Goal: Use online tool/utility: Utilize a website feature to perform a specific function

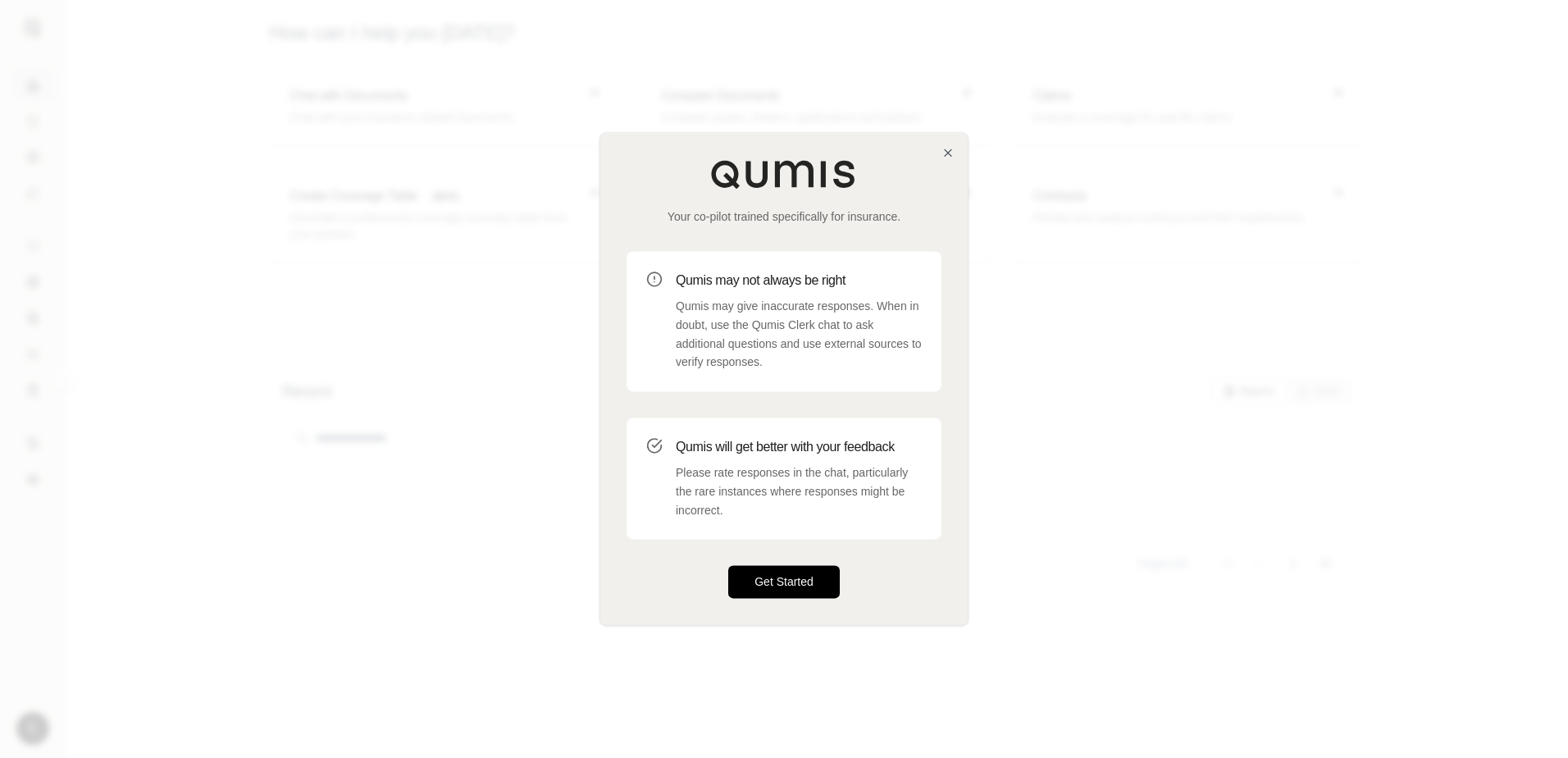
click at [787, 579] on button "Get Started" at bounding box center [784, 581] width 112 height 33
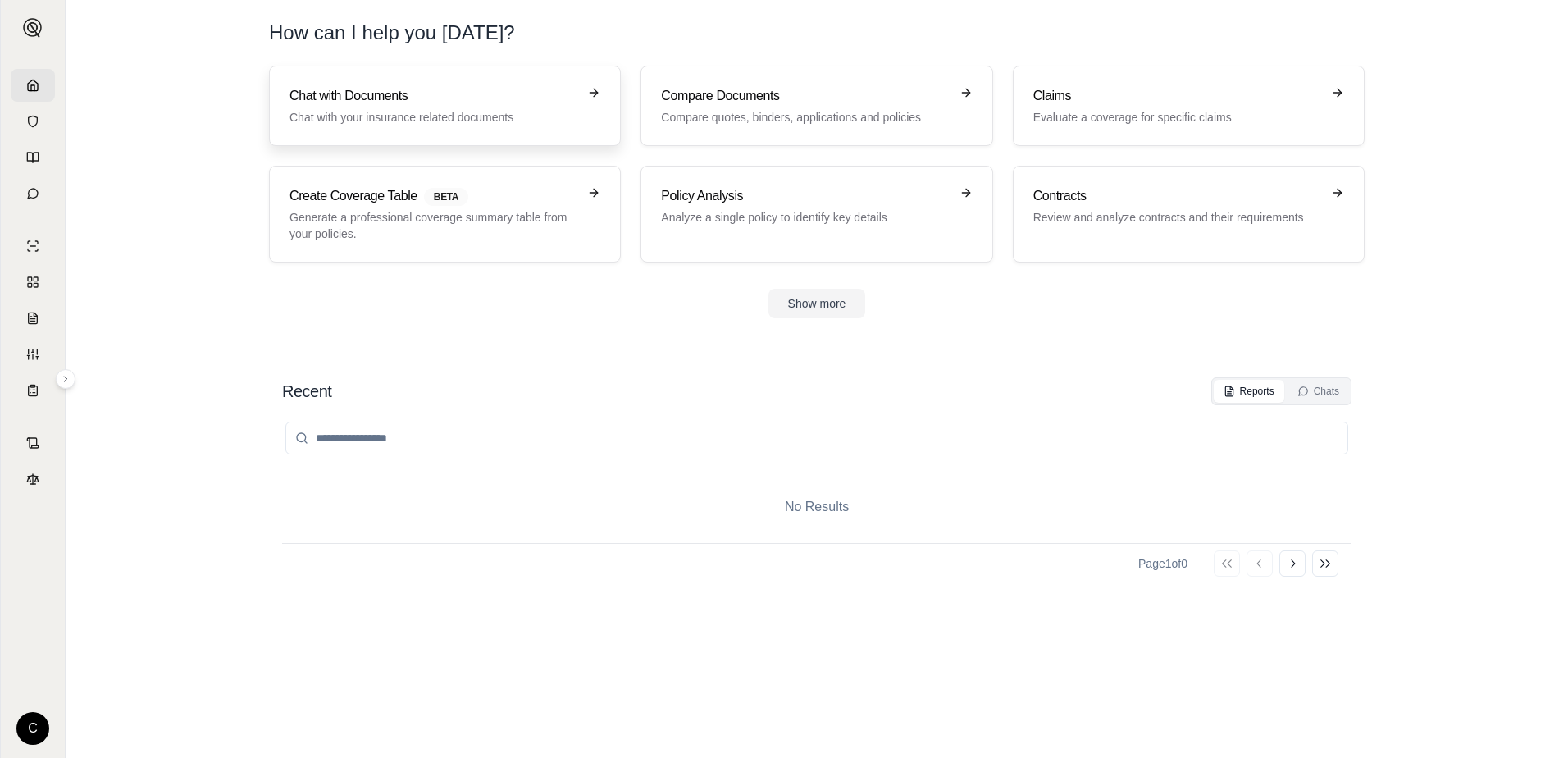
click at [469, 114] on p "Chat with your insurance related documents" at bounding box center [433, 117] width 288 height 16
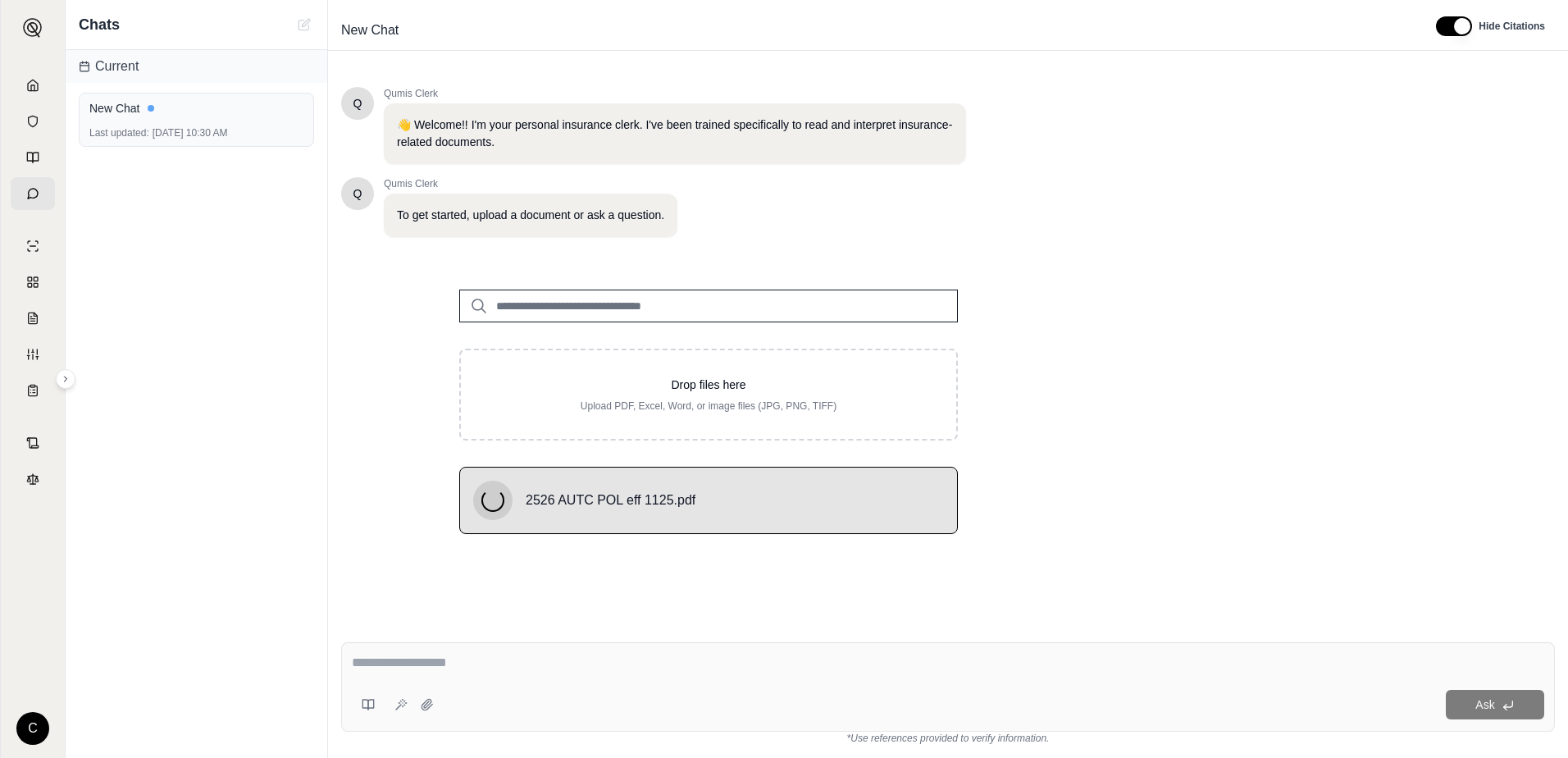
click at [646, 310] on input "search" at bounding box center [709, 305] width 499 height 33
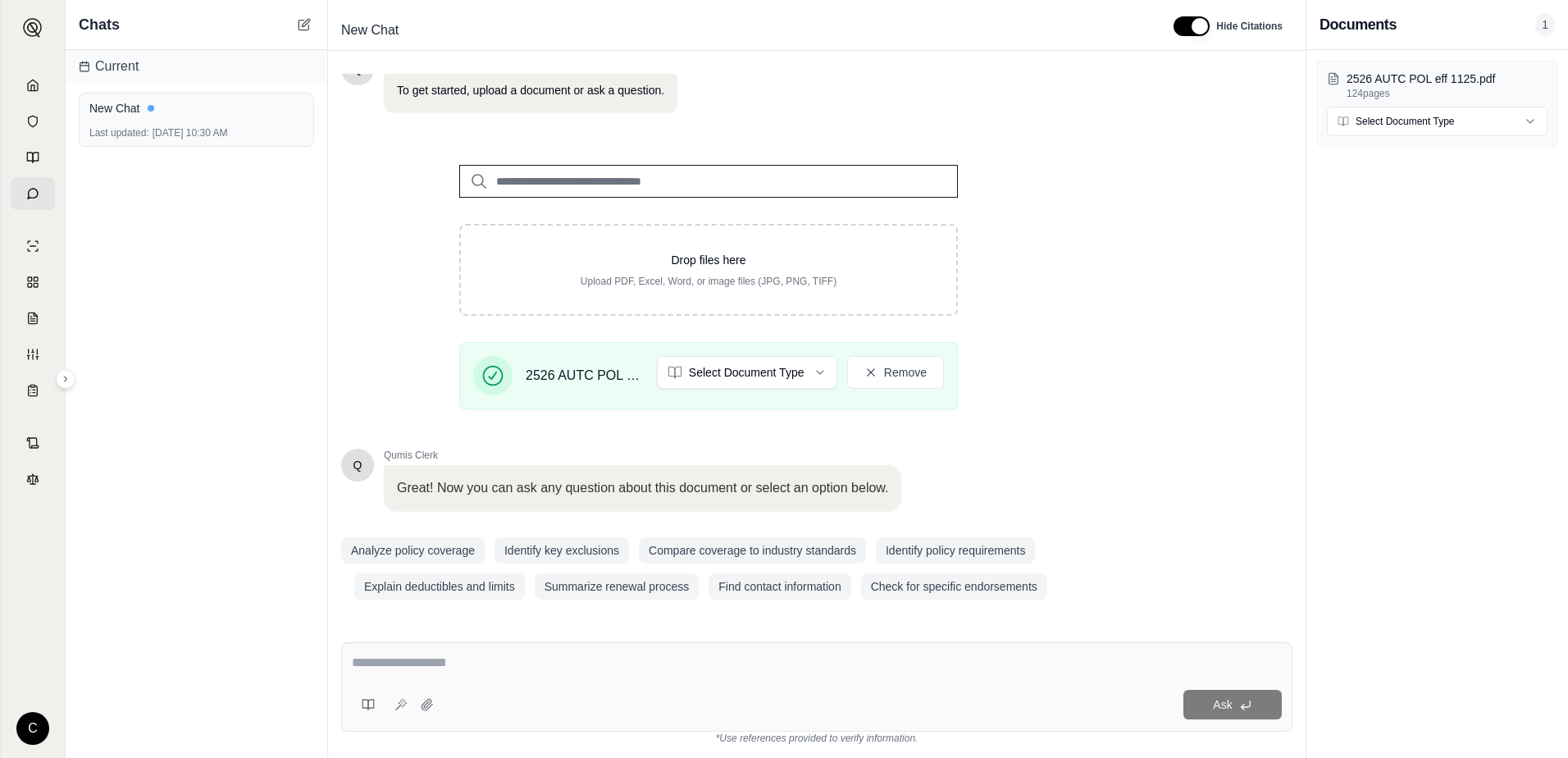
scroll to position [128, 0]
click at [417, 668] on textarea at bounding box center [816, 662] width 930 height 19
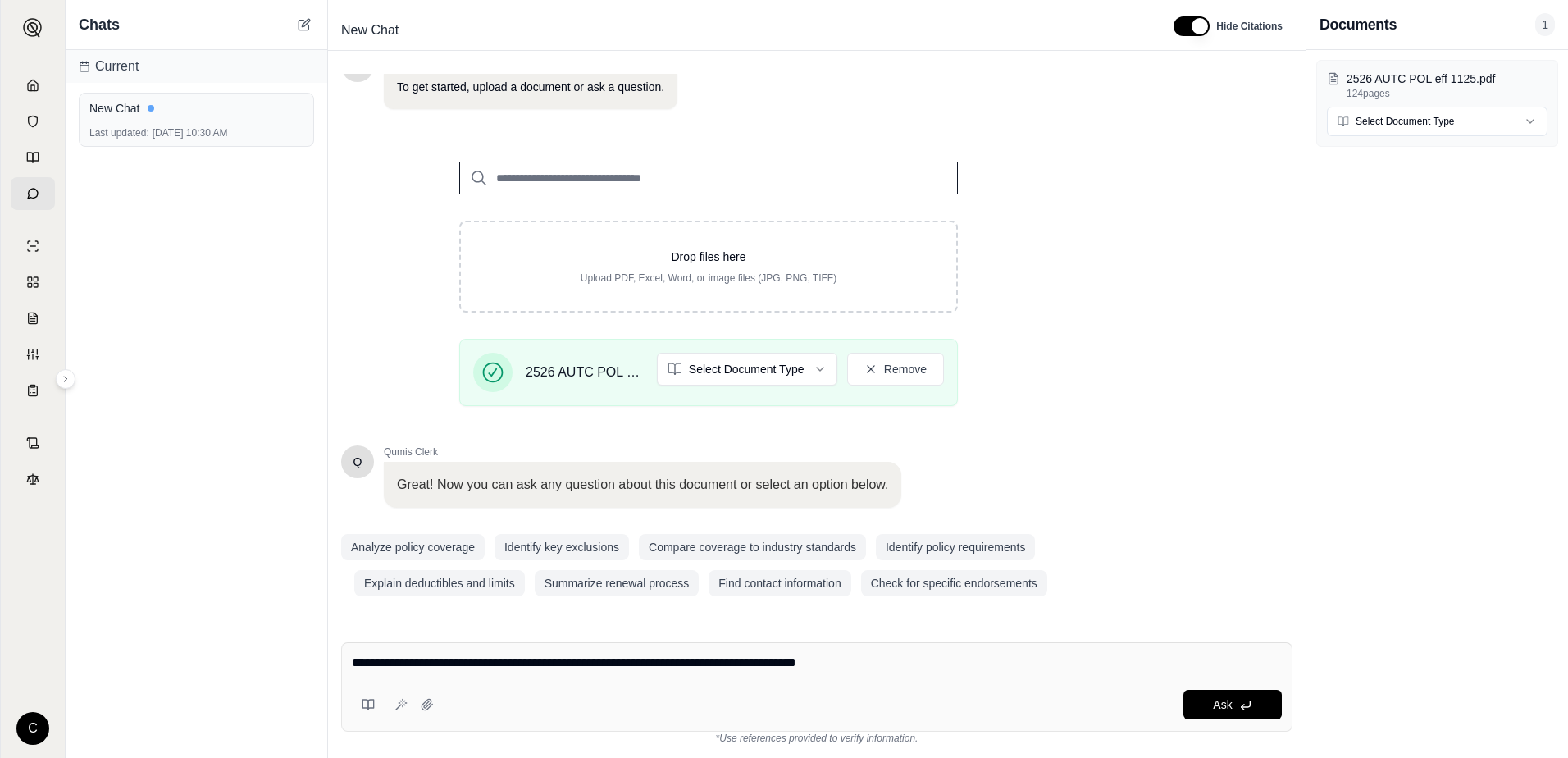
type textarea "**********"
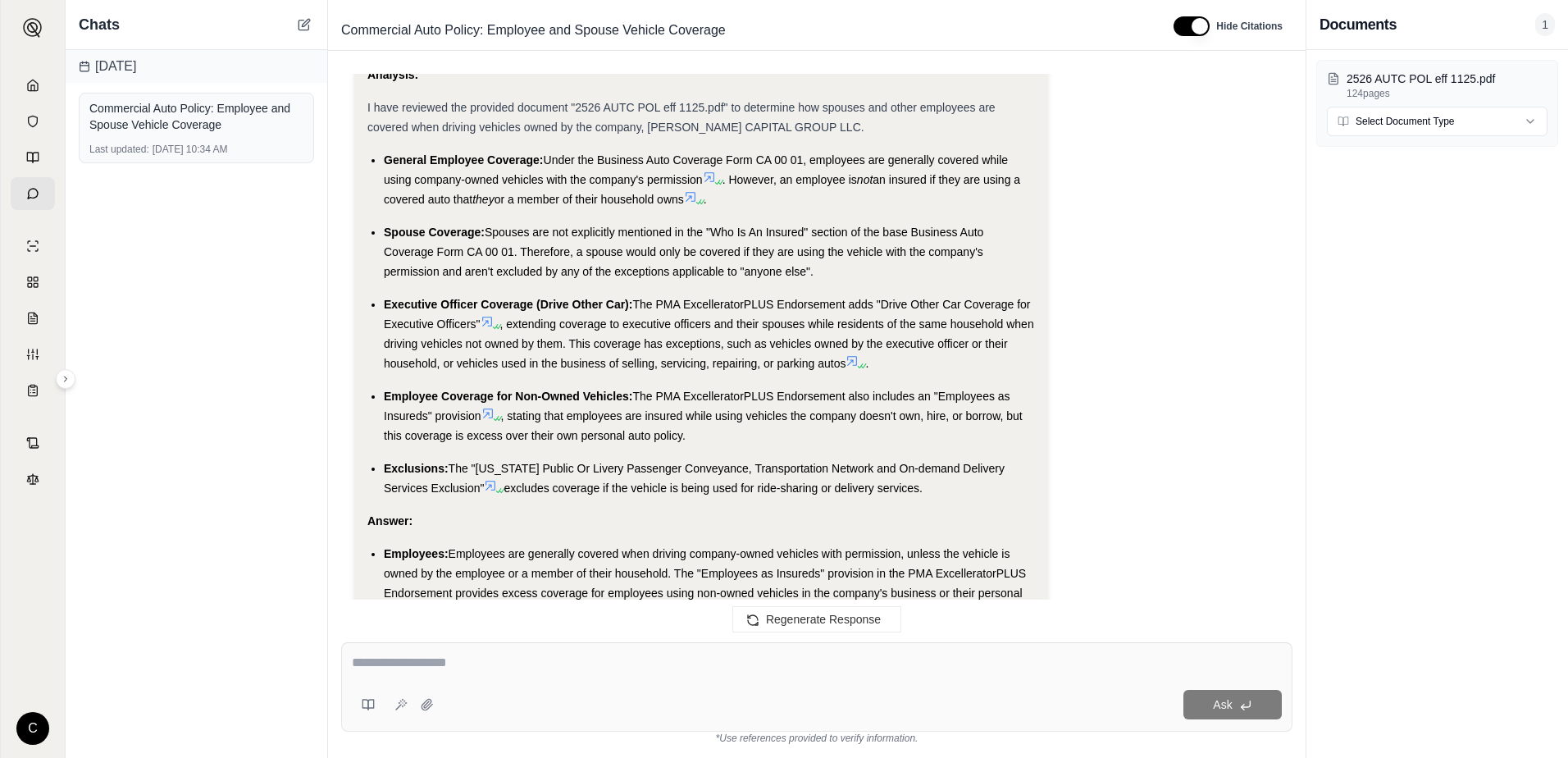
scroll to position [2022, 0]
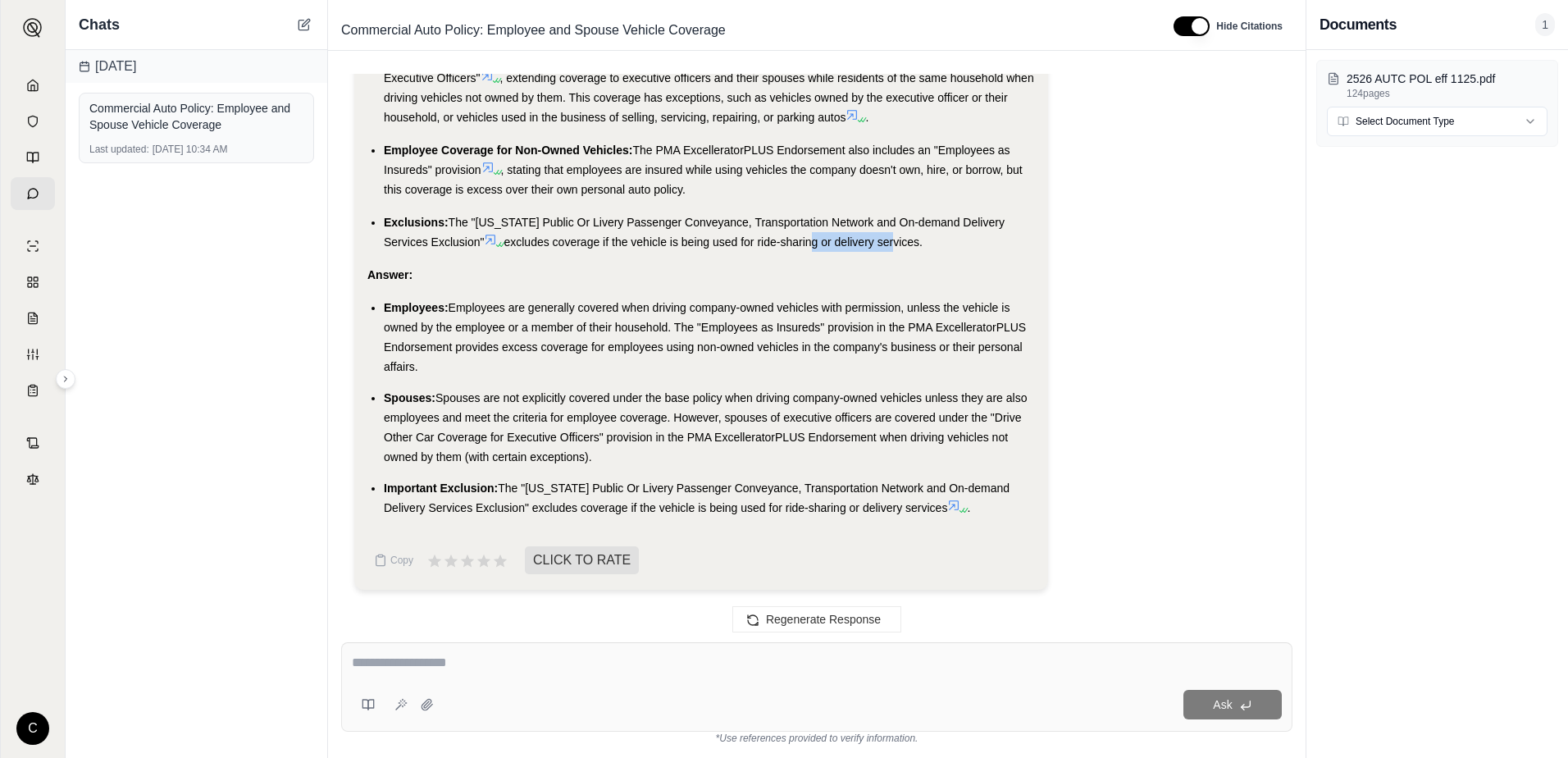
drag, startPoint x: 814, startPoint y: 242, endPoint x: 895, endPoint y: 239, distance: 81.1
click at [895, 239] on span "excludes coverage if the vehicle is being used for ride-sharing or delivery ser…" at bounding box center [712, 242] width 418 height 13
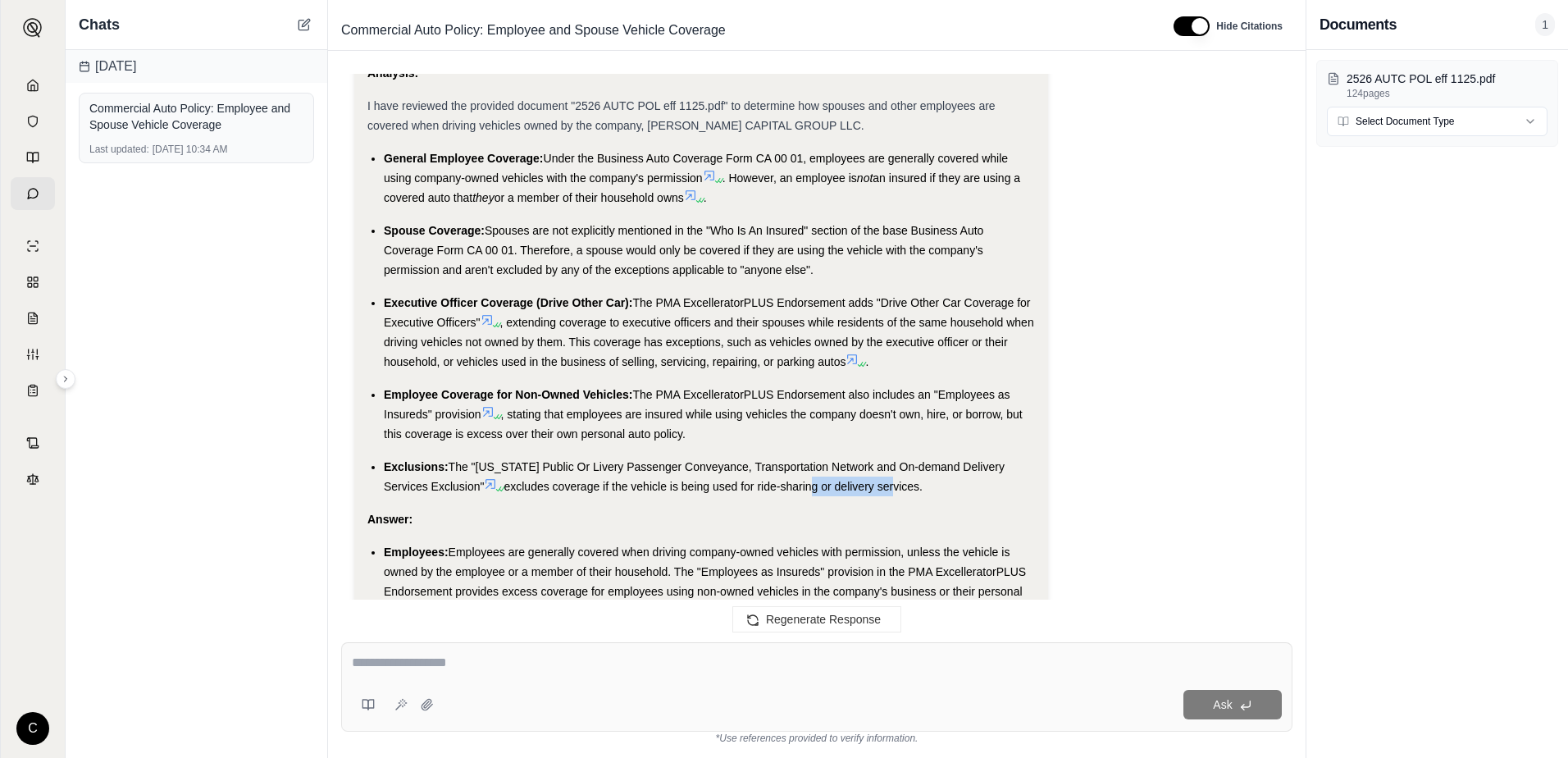
scroll to position [2105, 0]
click at [836, 299] on span "The PMA ExcelleratorPLUS Endorsement adds "Drive Other Car Coverage for Executi…" at bounding box center [707, 314] width 647 height 33
